Goal: Information Seeking & Learning: Check status

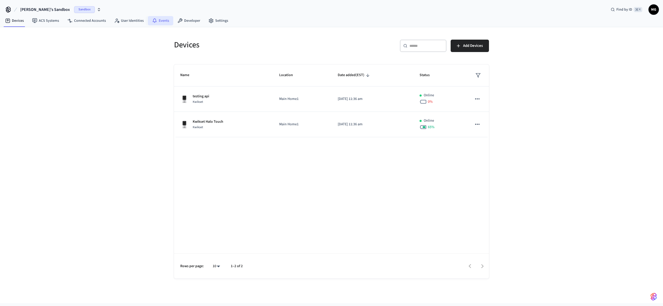
click at [165, 20] on link "Events" at bounding box center [160, 20] width 25 height 9
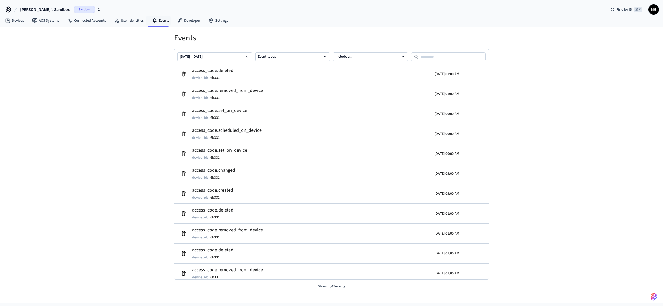
click at [74, 12] on span "Sandbox" at bounding box center [84, 9] width 21 height 7
click at [33, 43] on div "Test Production" at bounding box center [41, 43] width 71 height 7
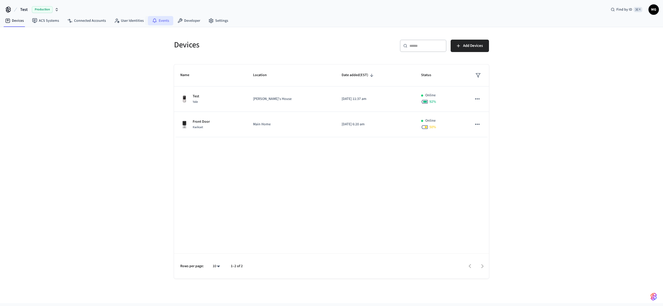
click at [159, 22] on link "Events" at bounding box center [160, 20] width 25 height 9
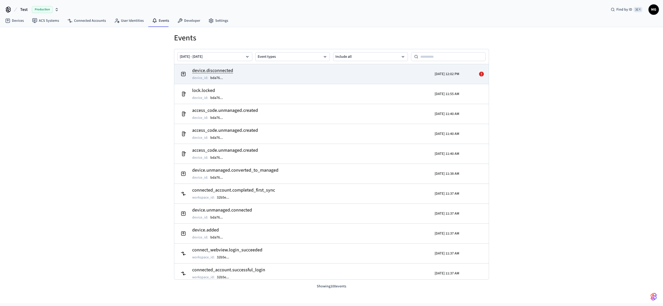
click at [482, 74] on icon at bounding box center [481, 74] width 5 height 5
click at [227, 70] on h2 "device.disconnected" at bounding box center [212, 70] width 41 height 7
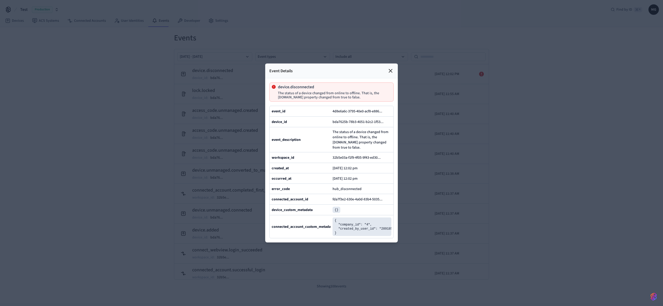
click at [390, 69] on icon at bounding box center [390, 71] width 6 height 6
